Goal: Task Accomplishment & Management: Manage account settings

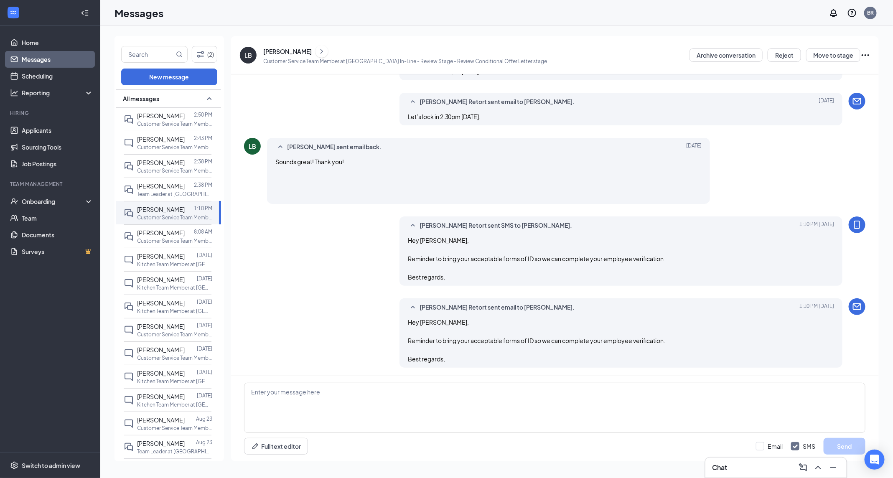
scroll to position [228, 0]
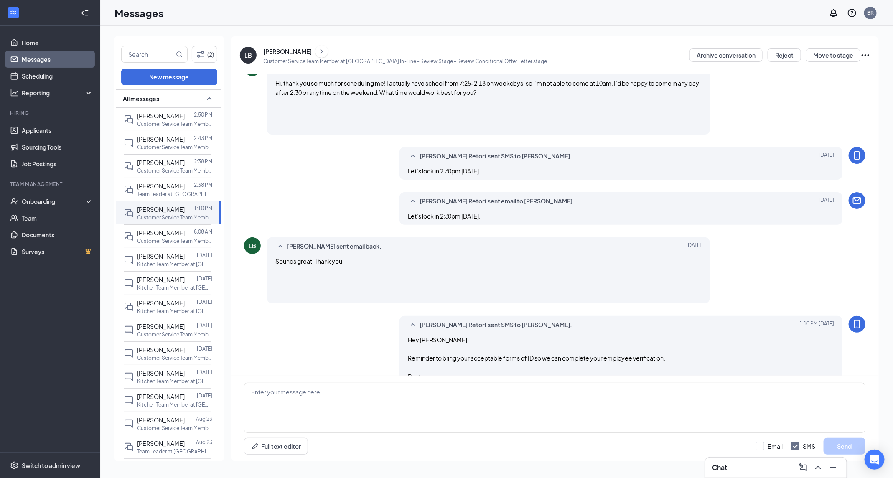
click at [23, 58] on link "Messages" at bounding box center [57, 59] width 71 height 17
click at [36, 70] on link "Scheduling" at bounding box center [57, 76] width 71 height 17
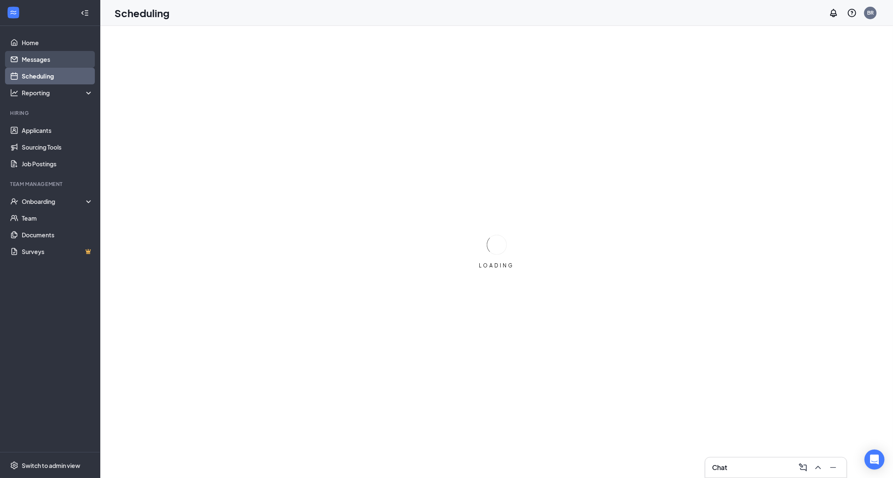
click at [37, 59] on link "Messages" at bounding box center [57, 59] width 71 height 17
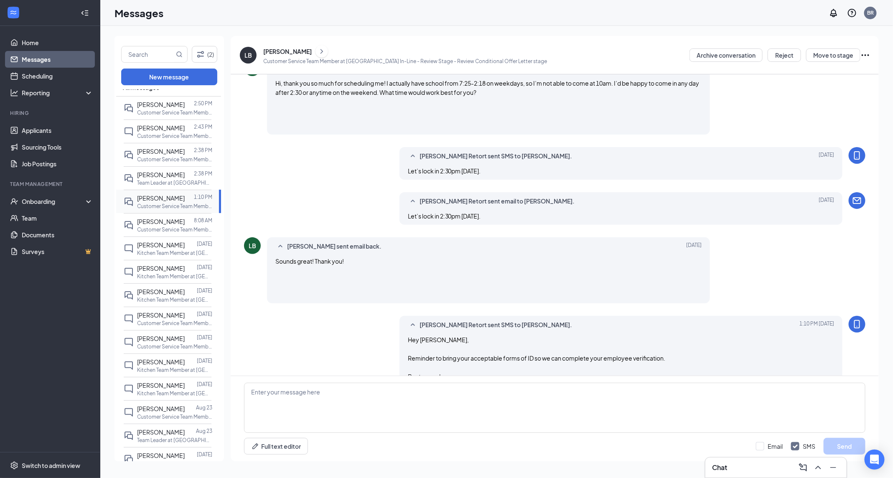
scroll to position [13, 0]
click at [168, 178] on p "Team Leader at [GEOGRAPHIC_DATA] In-Line" at bounding box center [174, 181] width 75 height 7
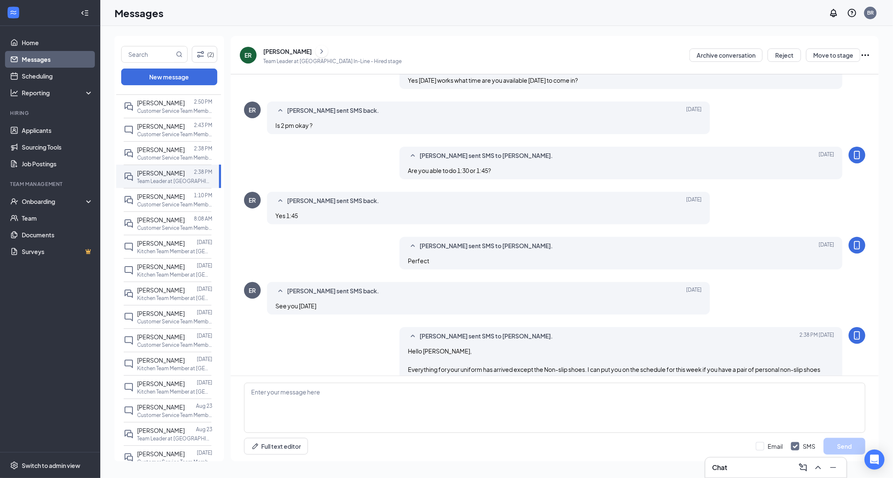
scroll to position [277, 0]
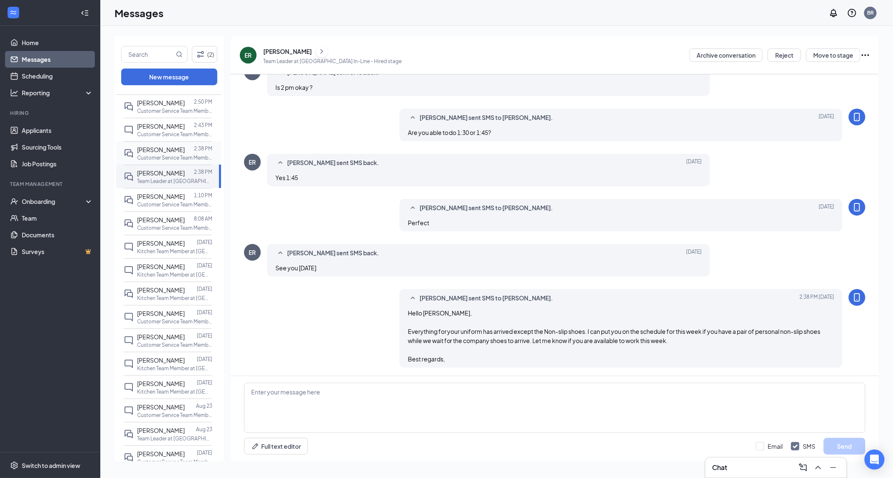
click at [163, 154] on p "Customer Service Team Member at [GEOGRAPHIC_DATA] In-Line" at bounding box center [174, 157] width 75 height 7
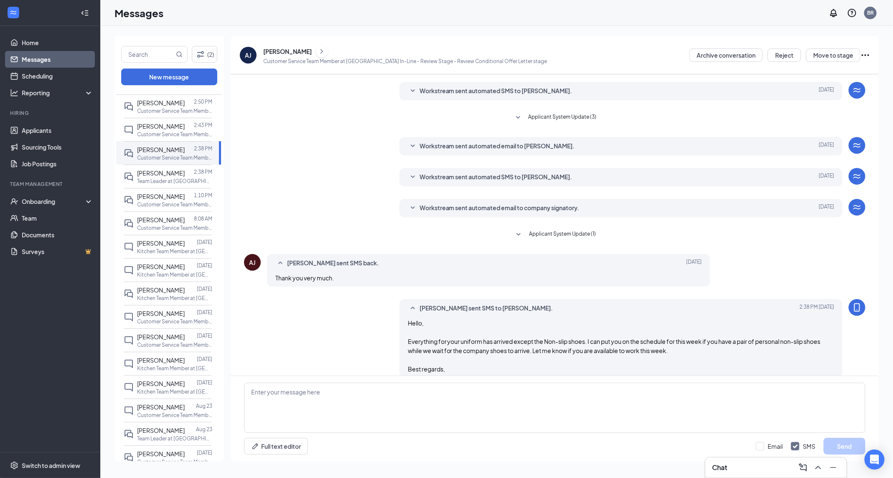
scroll to position [33, 0]
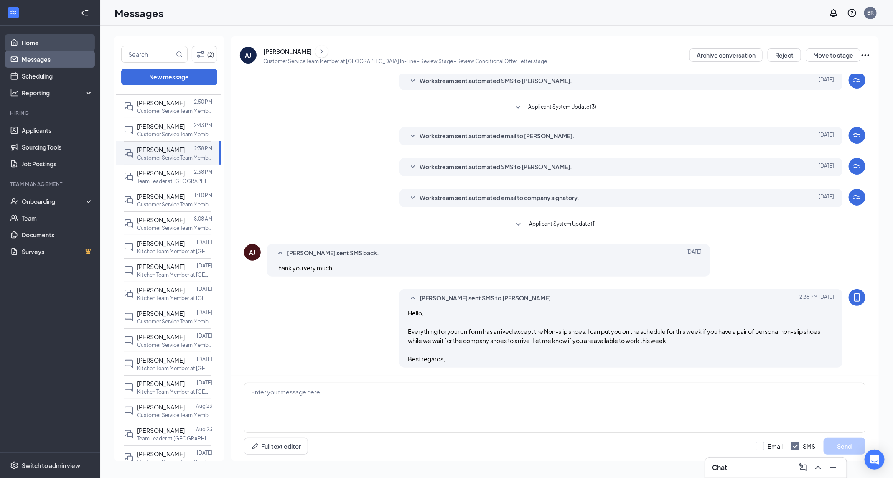
click at [43, 40] on link "Home" at bounding box center [57, 42] width 71 height 17
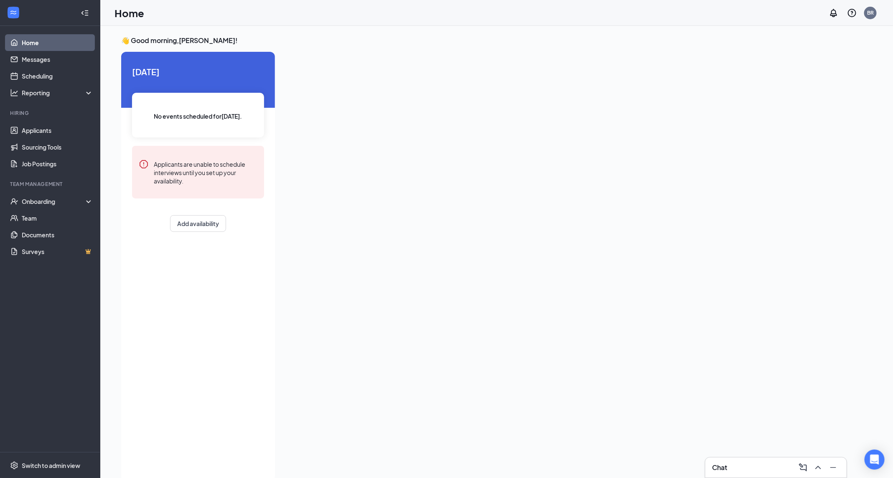
click at [37, 47] on link "Home" at bounding box center [57, 42] width 71 height 17
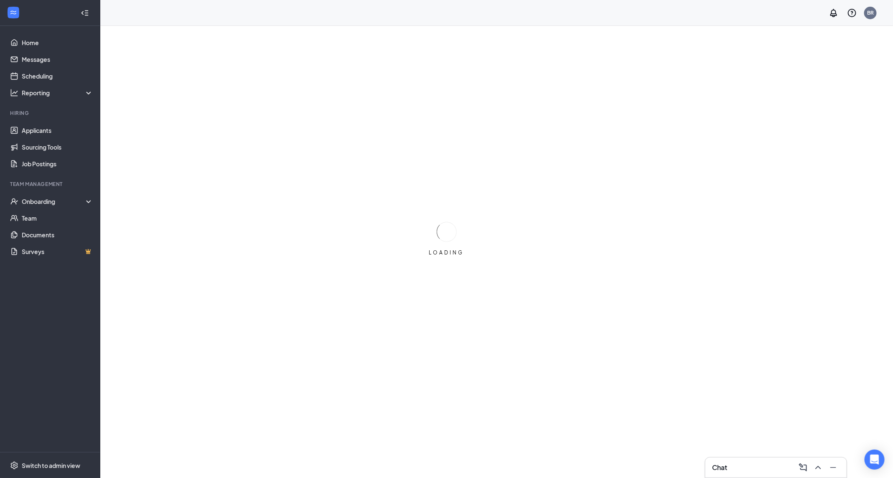
scroll to position [9, 0]
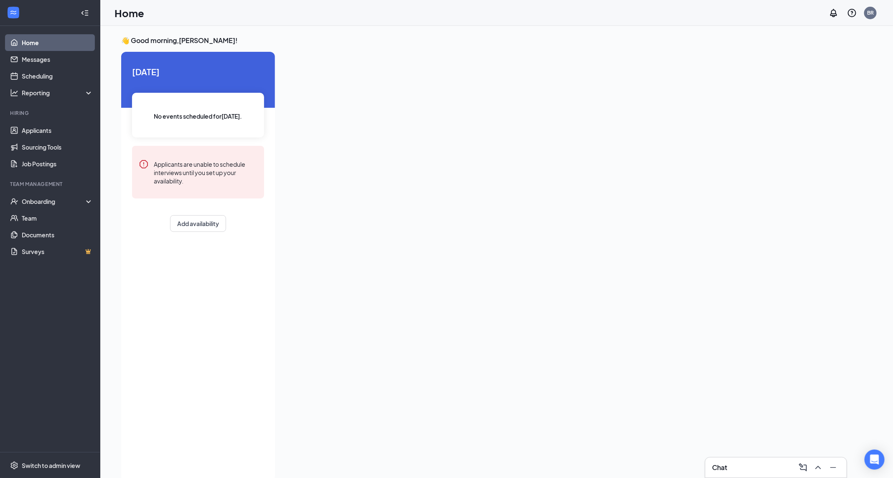
click at [36, 43] on link "Home" at bounding box center [57, 42] width 71 height 17
click at [41, 130] on link "Applicants" at bounding box center [57, 130] width 71 height 17
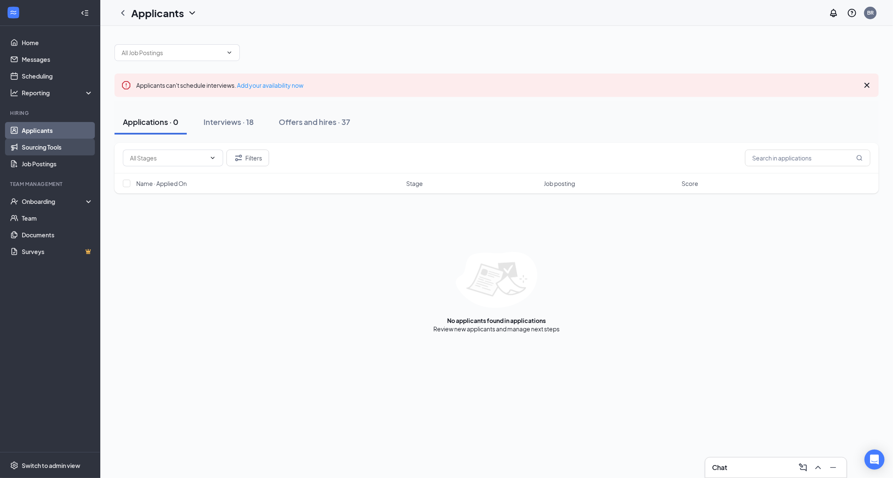
click at [36, 151] on link "Sourcing Tools" at bounding box center [57, 147] width 71 height 17
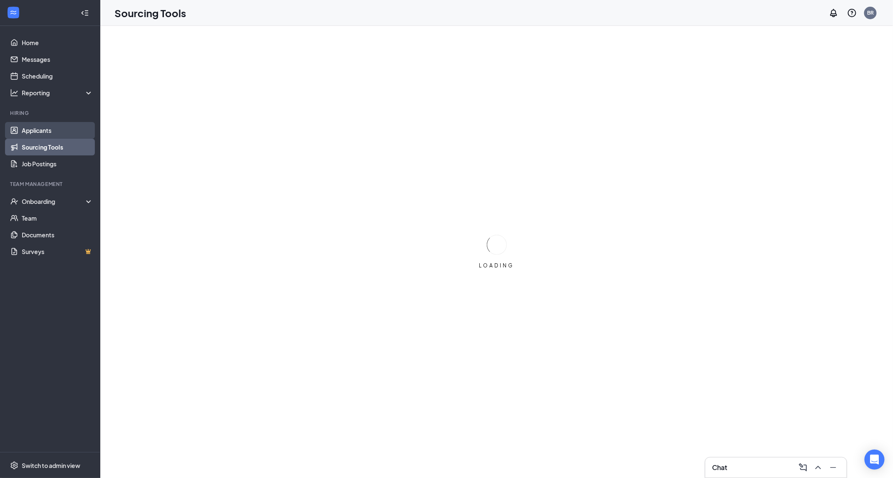
click at [37, 134] on link "Applicants" at bounding box center [57, 130] width 71 height 17
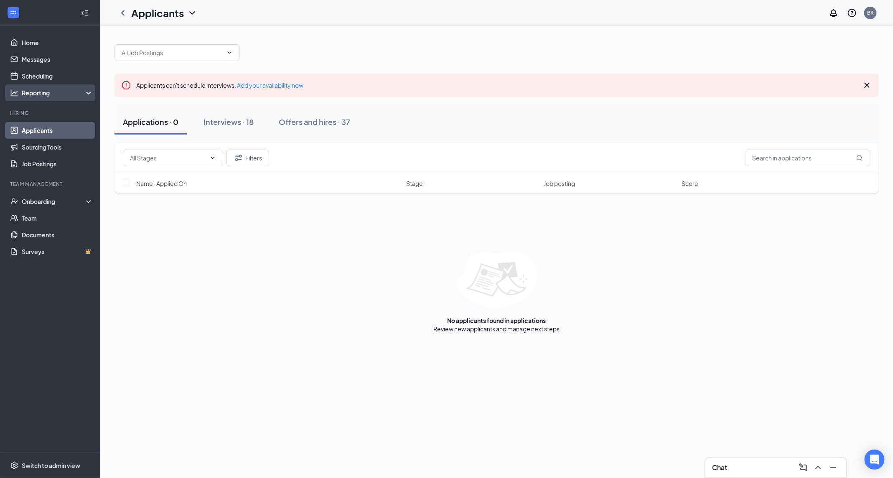
click at [40, 91] on div "Reporting" at bounding box center [58, 93] width 72 height 8
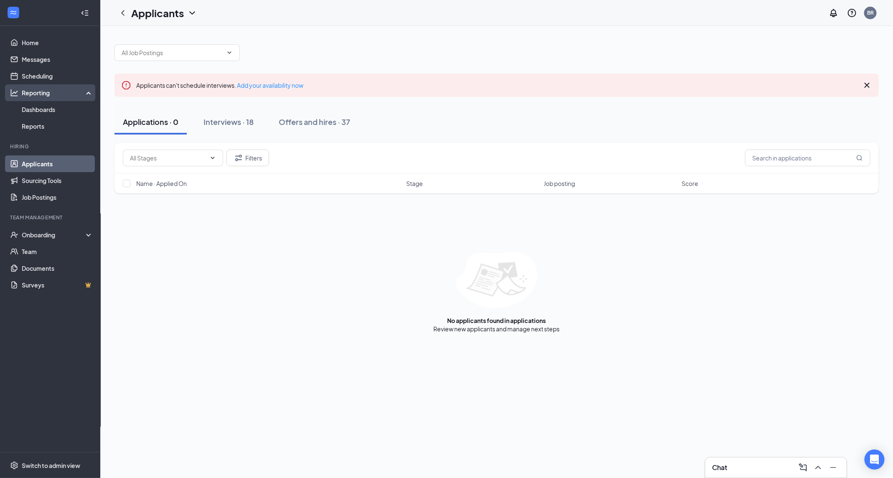
click at [57, 90] on div "Reporting" at bounding box center [58, 93] width 72 height 8
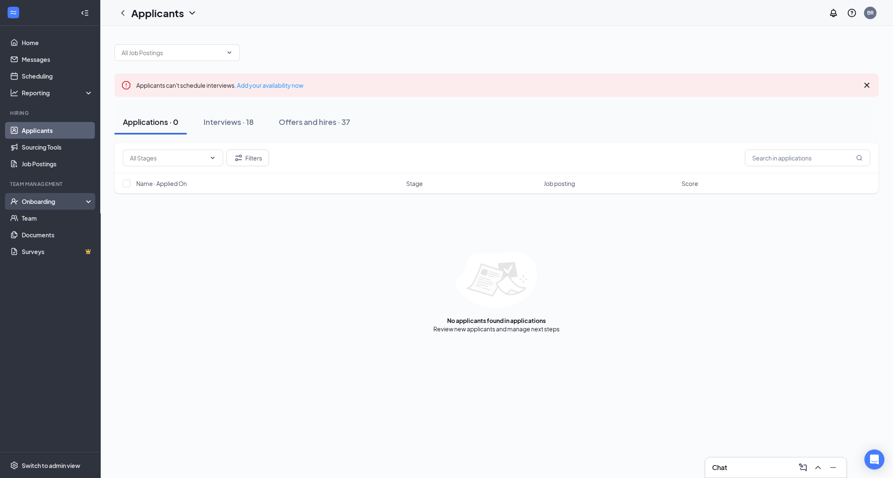
click at [72, 205] on div "Onboarding" at bounding box center [54, 201] width 64 height 8
click at [53, 134] on link "Applicants" at bounding box center [57, 130] width 71 height 17
click at [182, 53] on input "text" at bounding box center [172, 52] width 101 height 9
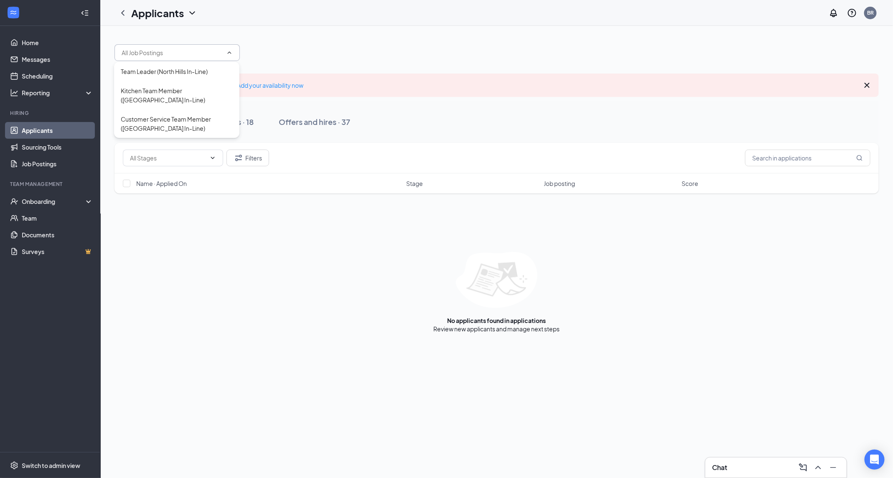
click at [295, 61] on div "Applicants can't schedule interviews. Add your availability now Applications · …" at bounding box center [496, 184] width 764 height 297
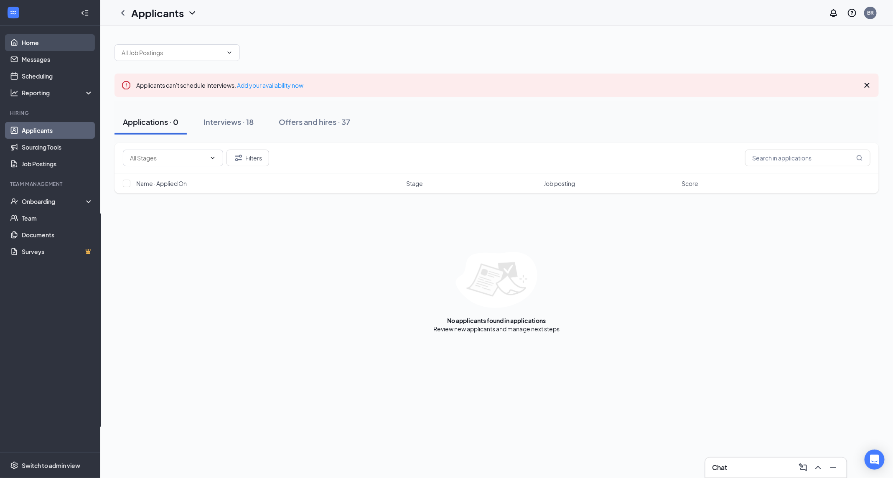
click at [48, 42] on link "Home" at bounding box center [57, 42] width 71 height 17
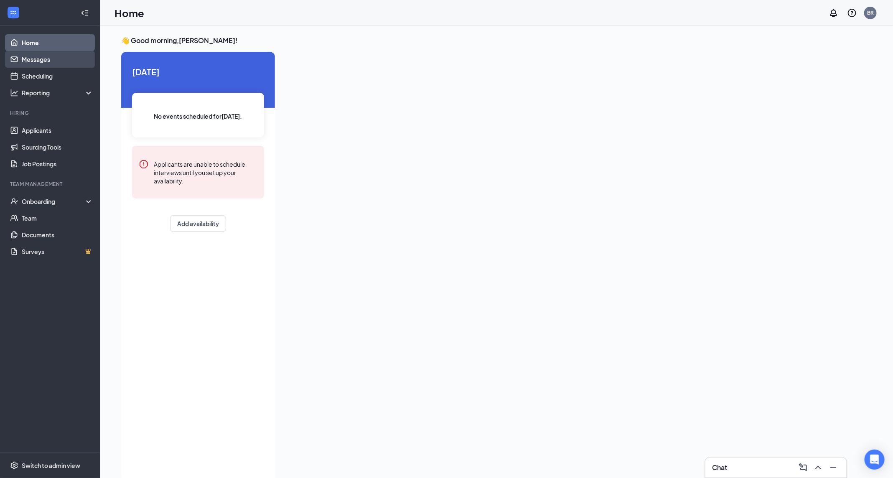
click at [30, 57] on link "Messages" at bounding box center [57, 59] width 71 height 17
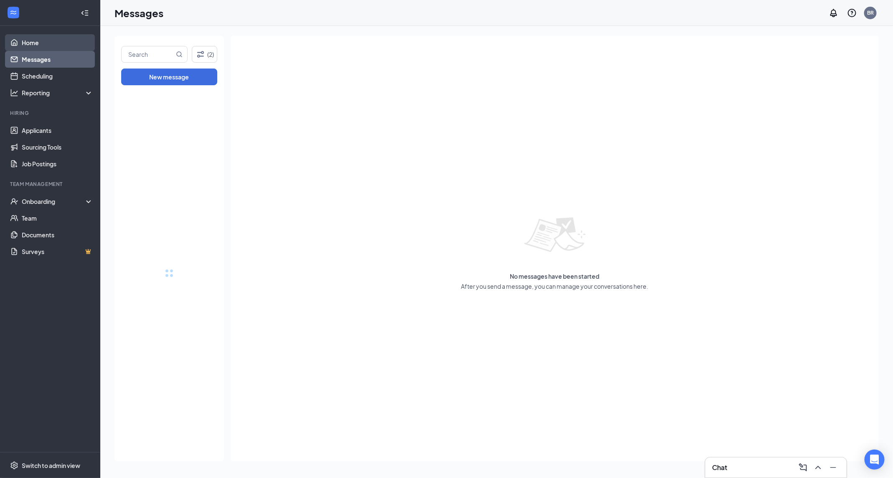
click at [34, 40] on link "Home" at bounding box center [57, 42] width 71 height 17
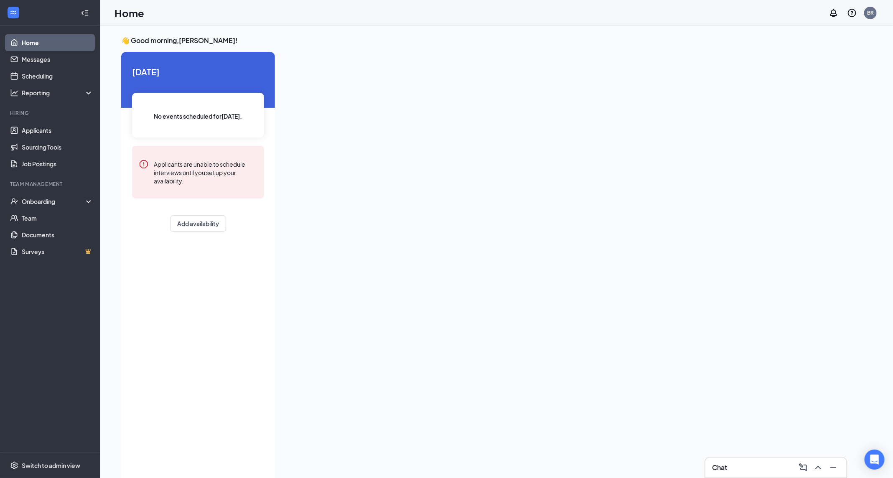
click at [30, 40] on link "Home" at bounding box center [57, 42] width 71 height 17
click at [30, 41] on link "Home" at bounding box center [57, 42] width 71 height 17
click at [37, 42] on link "Home" at bounding box center [57, 42] width 71 height 17
click at [42, 45] on link "Home" at bounding box center [57, 42] width 71 height 17
click at [48, 127] on link "Applicants" at bounding box center [57, 130] width 71 height 17
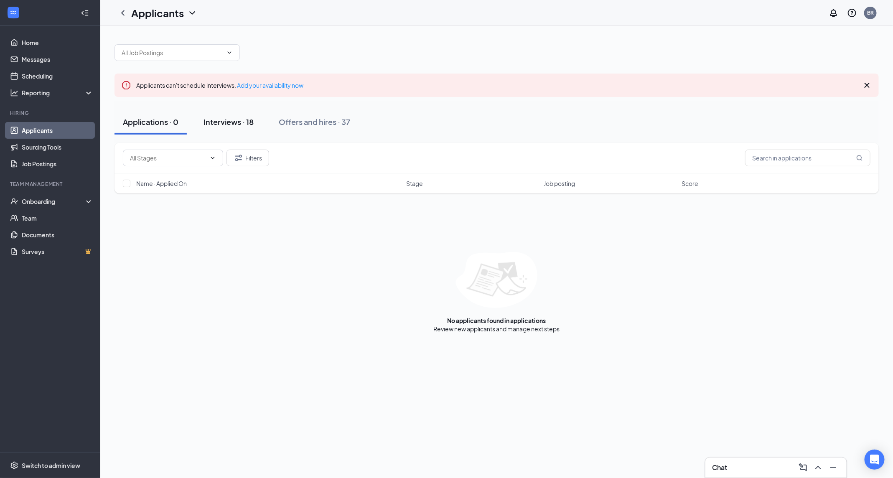
click at [220, 125] on div "Interviews · 18" at bounding box center [228, 122] width 50 height 10
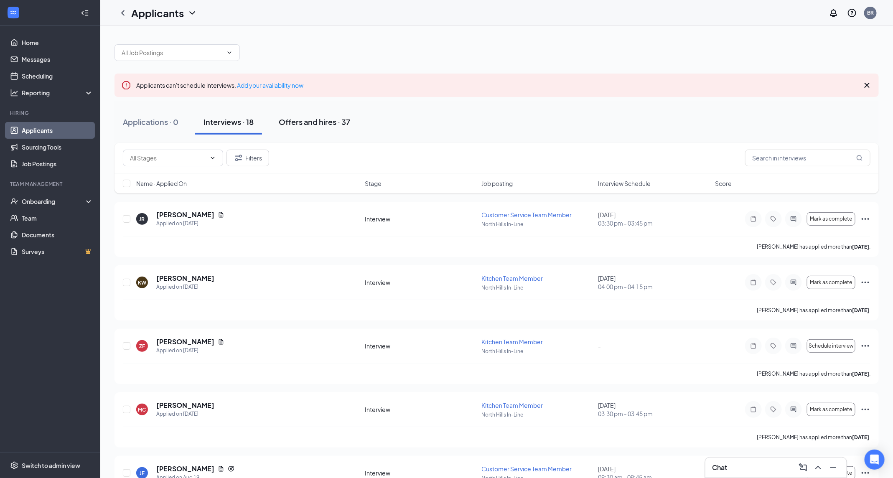
click at [319, 119] on div "Offers and hires · 37" at bounding box center [314, 122] width 71 height 10
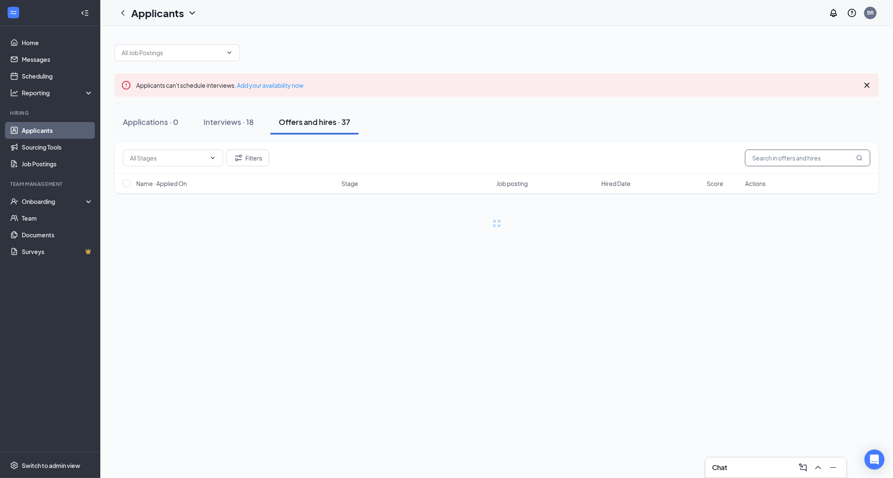
click at [796, 160] on input "text" at bounding box center [807, 158] width 125 height 17
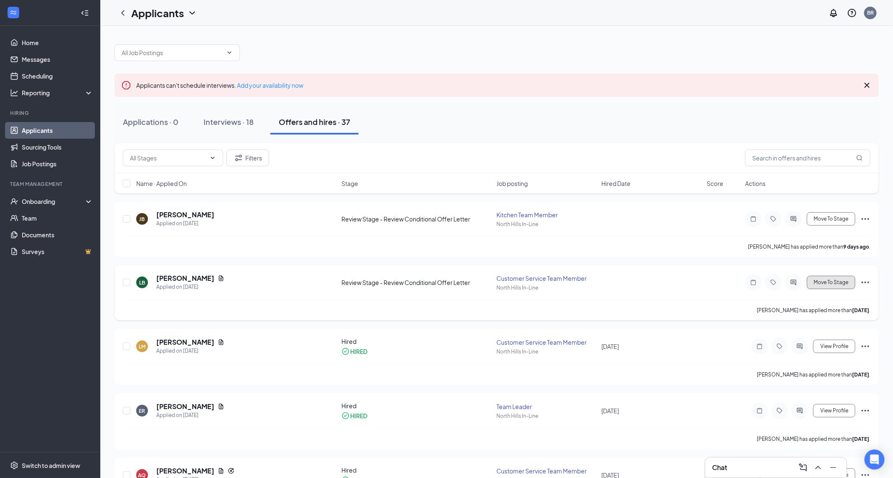
click at [839, 281] on span "Move To Stage" at bounding box center [831, 282] width 35 height 6
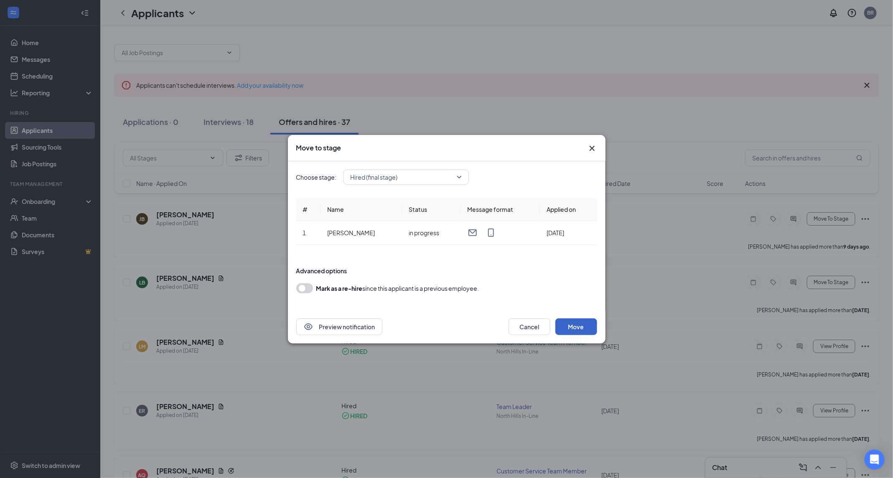
click at [577, 325] on button "Move" at bounding box center [576, 326] width 42 height 17
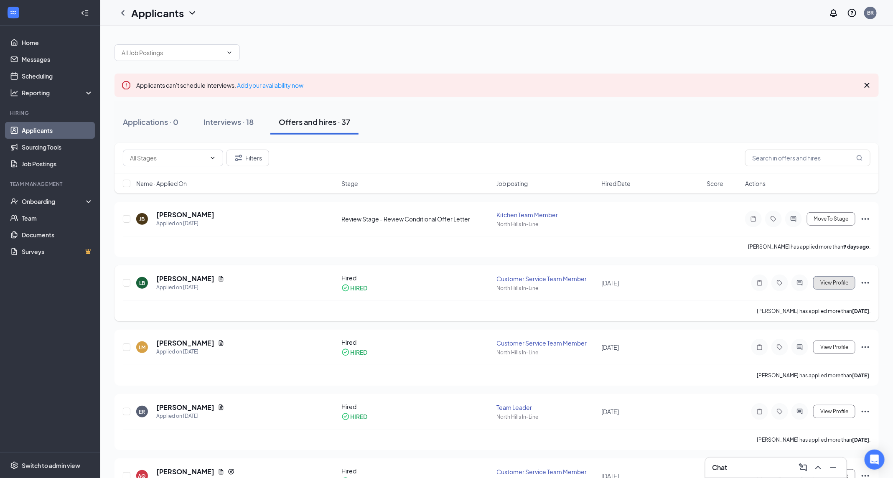
click at [842, 282] on span "View Profile" at bounding box center [834, 283] width 28 height 6
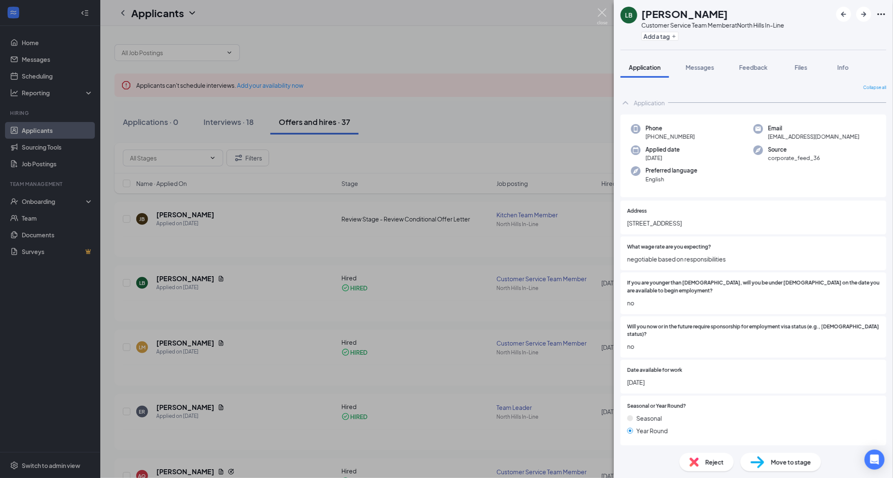
drag, startPoint x: 602, startPoint y: 11, endPoint x: 609, endPoint y: 34, distance: 23.9
click at [602, 11] on img at bounding box center [602, 16] width 10 height 16
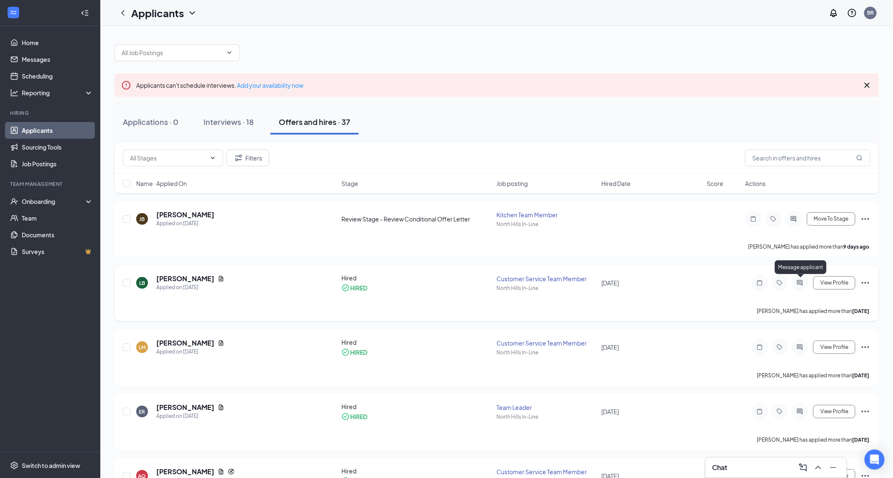
click at [800, 281] on icon "ActiveChat" at bounding box center [799, 282] width 5 height 5
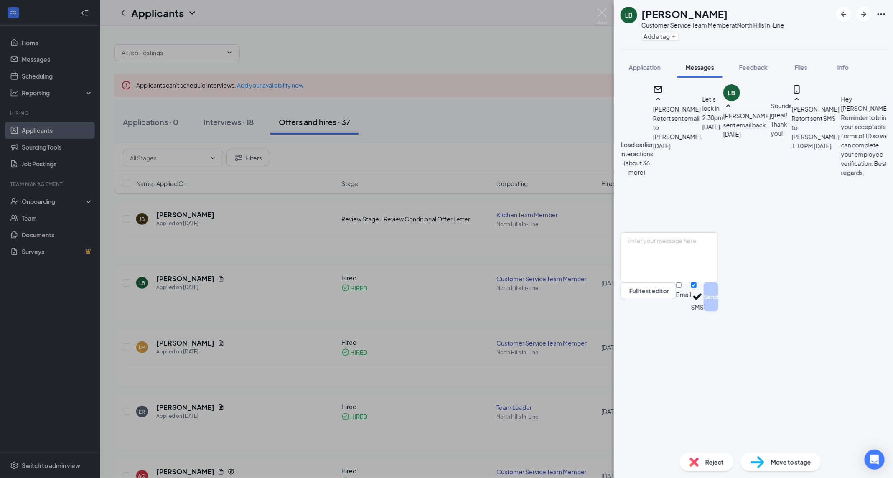
scroll to position [262, 0]
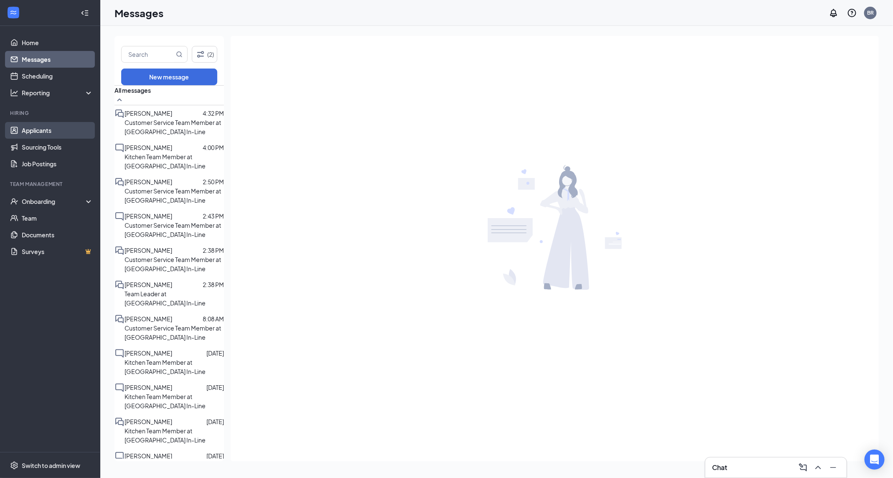
click at [55, 131] on link "Applicants" at bounding box center [57, 130] width 71 height 17
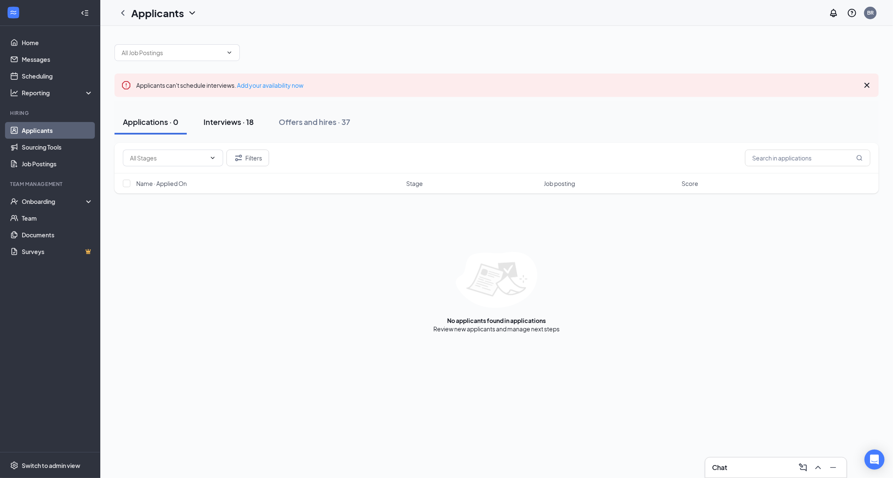
click at [222, 118] on div "Interviews · 18" at bounding box center [228, 122] width 50 height 10
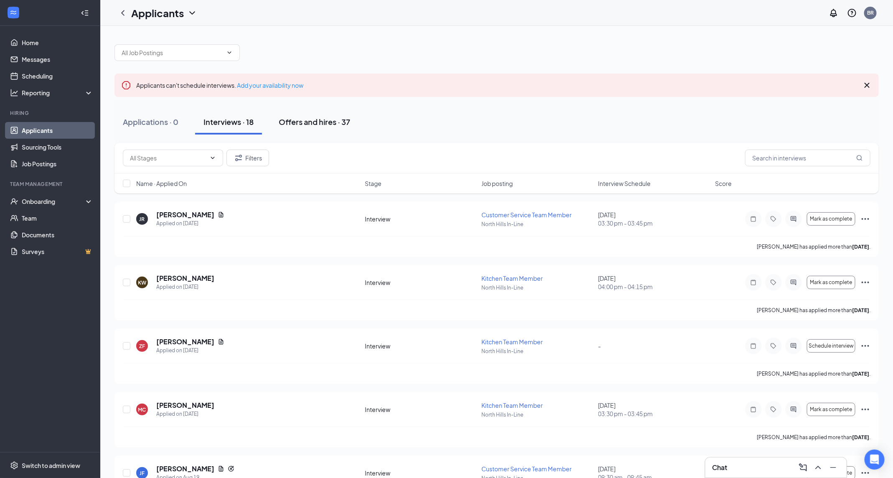
click at [323, 117] on div "Offers and hires · 37" at bounding box center [314, 122] width 71 height 10
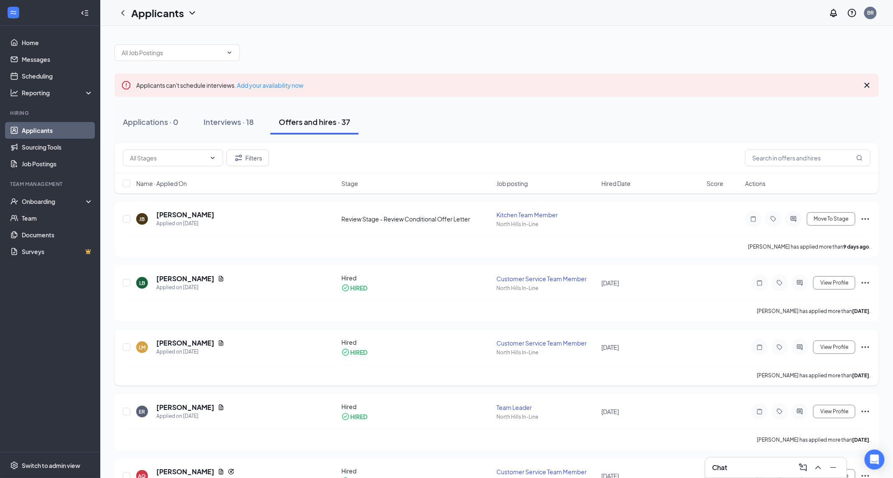
scroll to position [10, 0]
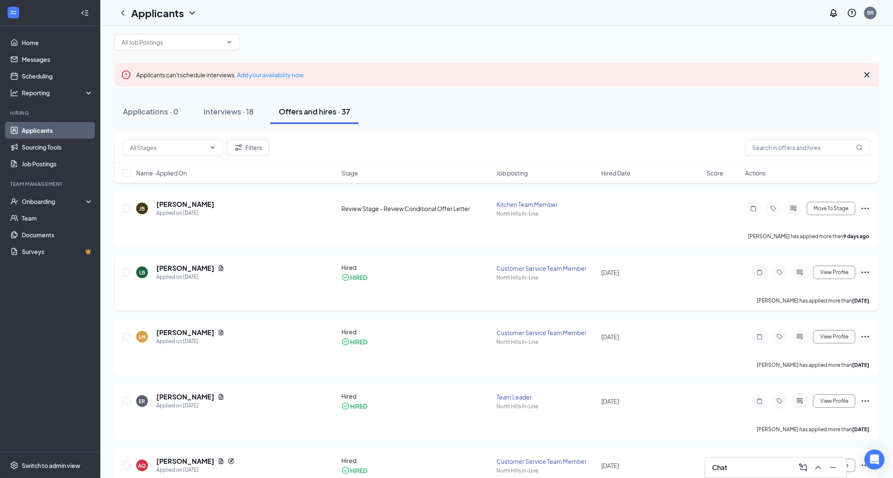
click at [869, 270] on icon "Ellipses" at bounding box center [865, 272] width 10 height 10
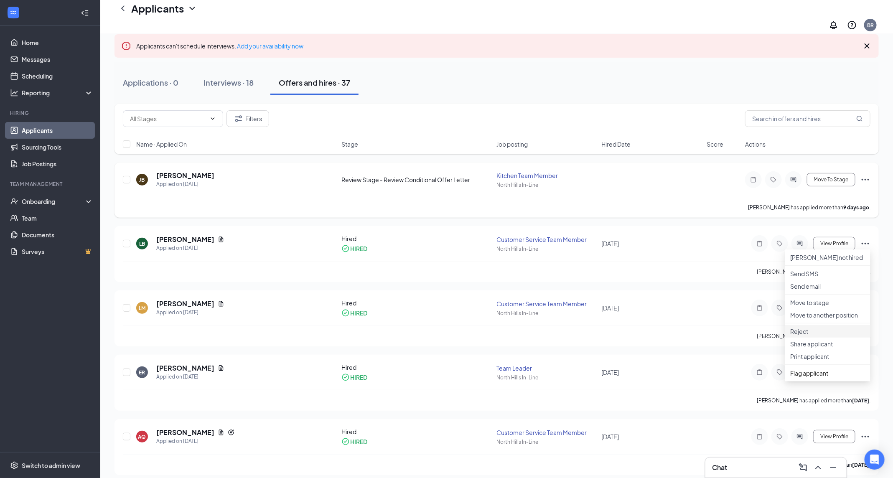
scroll to position [49, 0]
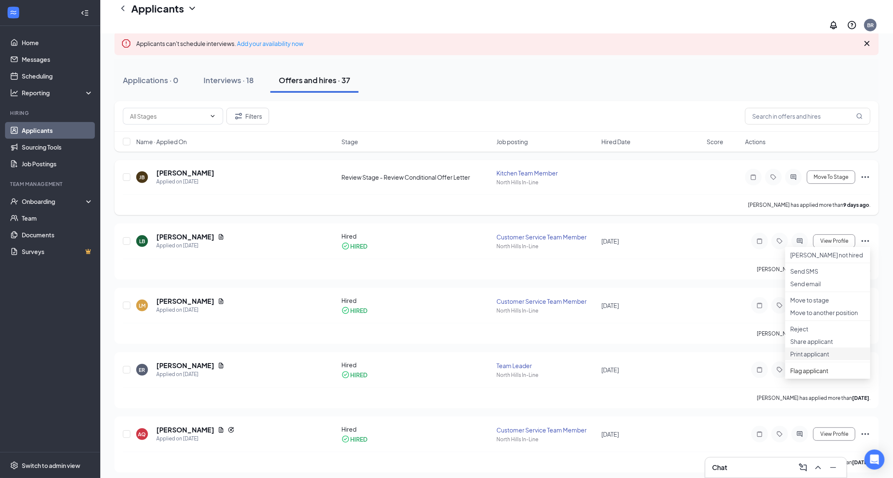
click at [822, 358] on p "Print applicant" at bounding box center [827, 354] width 75 height 8
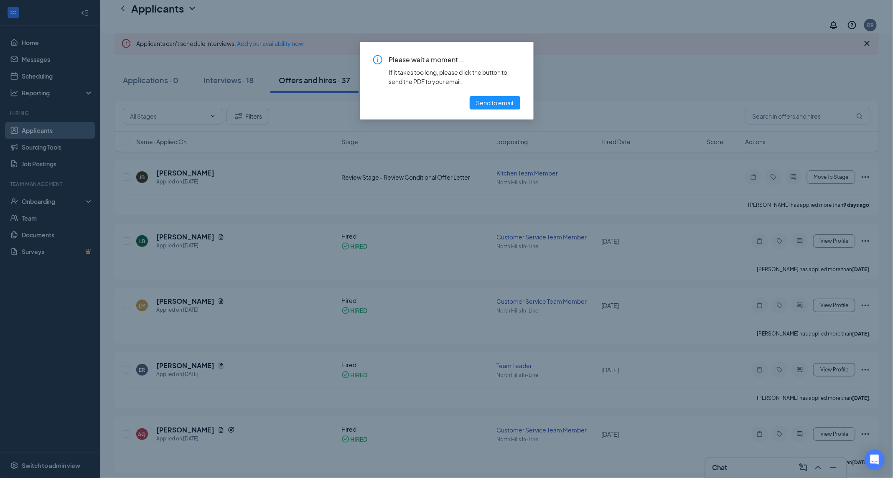
click at [624, 82] on div "Please wait a moment... If it takes too long, please click the button to send t…" at bounding box center [446, 239] width 893 height 478
